Goal: Task Accomplishment & Management: Use online tool/utility

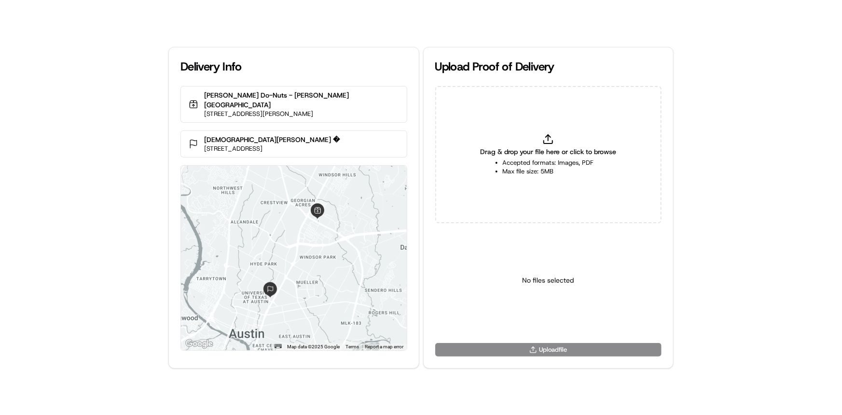
click at [569, 142] on div "Drag & drop your file here or click to browse Accepted formats: Images, PDF Max…" at bounding box center [548, 154] width 227 height 137
type input "C:\fakepath\HandedToCustomer (1).png"
click at [537, 321] on html "Delivery Info Shipley Do-Nuts - Norwood Park 1045 Norwood Park Blvd, Austin, TX…" at bounding box center [421, 207] width 842 height 415
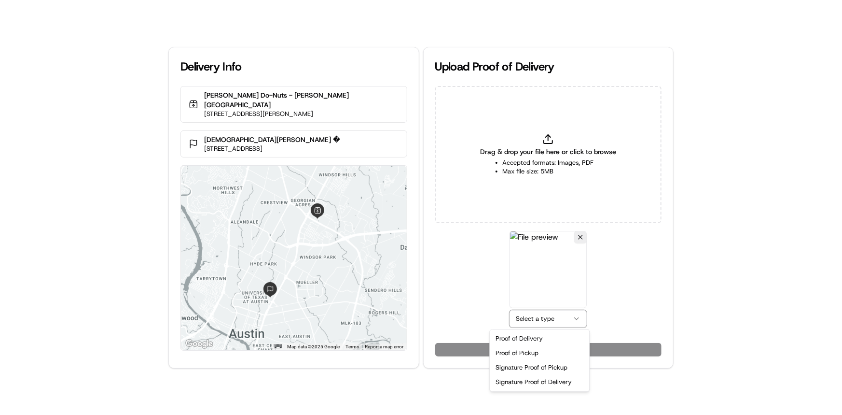
click at [527, 266] on html "Delivery Info Shipley Do-Nuts - Norwood Park 1045 Norwood Park Blvd, Austin, TX…" at bounding box center [421, 207] width 842 height 415
click at [574, 233] on button at bounding box center [580, 237] width 13 height 13
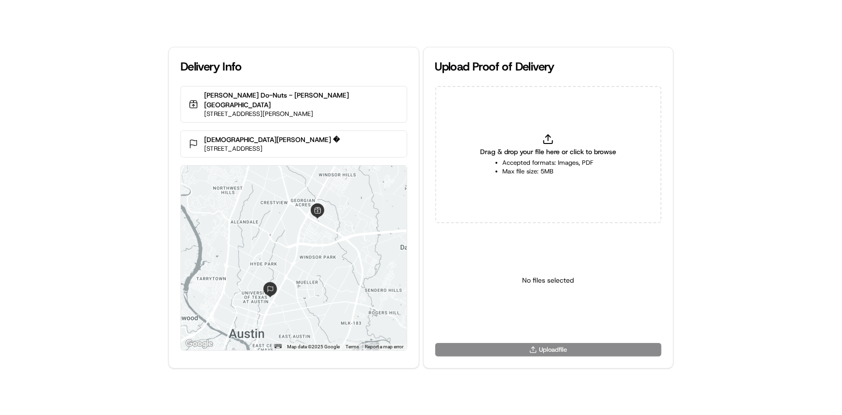
click at [526, 167] on li "Max file size: 5MB" at bounding box center [548, 171] width 91 height 9
type input "C:\fakepath\Delivered to customer's address.png"
click at [553, 311] on html "Delivery Info Shipley Do-Nuts - Norwood Park 1045 Norwood Park Blvd, Austin, TX…" at bounding box center [421, 207] width 842 height 415
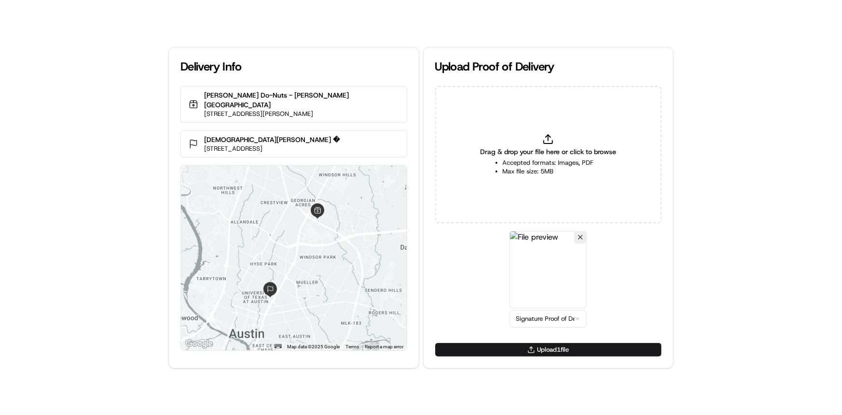
click at [547, 353] on button "Upload 1 file" at bounding box center [548, 350] width 227 height 14
